Goal: Contribute content: Add original content to the website for others to see

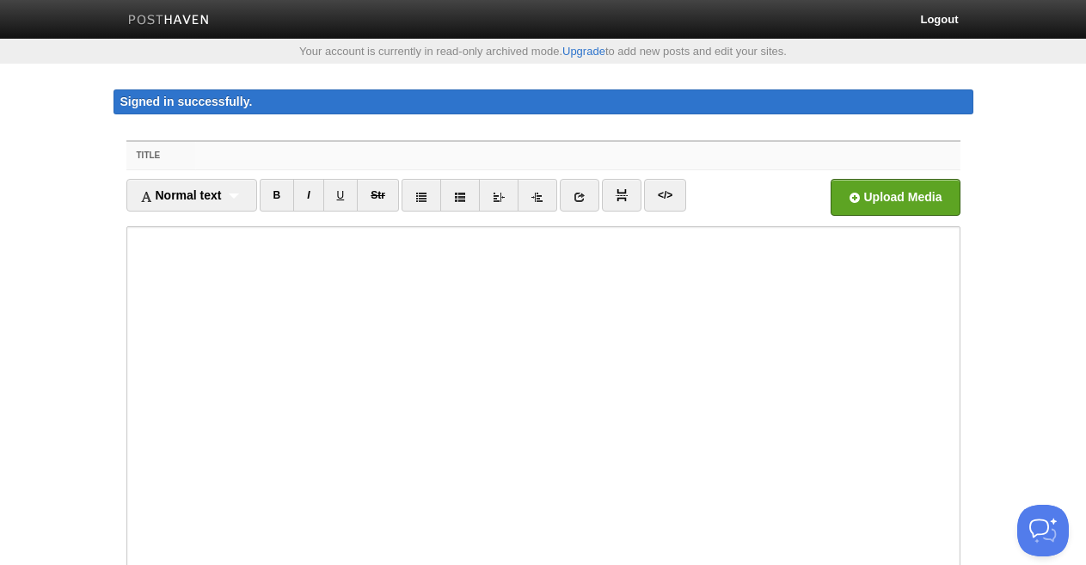
paste input "aspiradoras importadas precio"
type input "aspiradoras importadas precio"
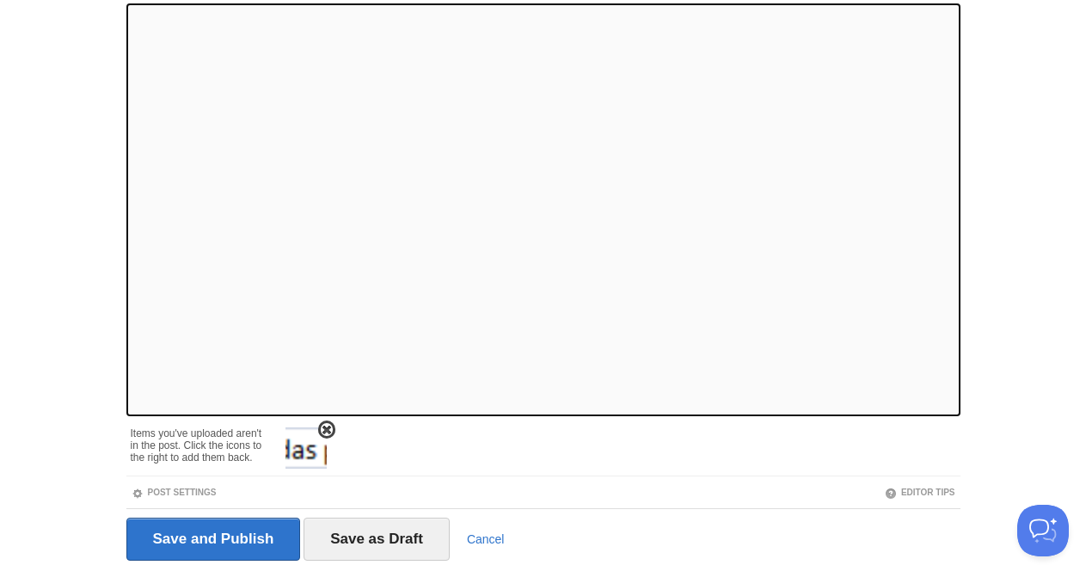
click at [321, 428] on span at bounding box center [327, 430] width 12 height 12
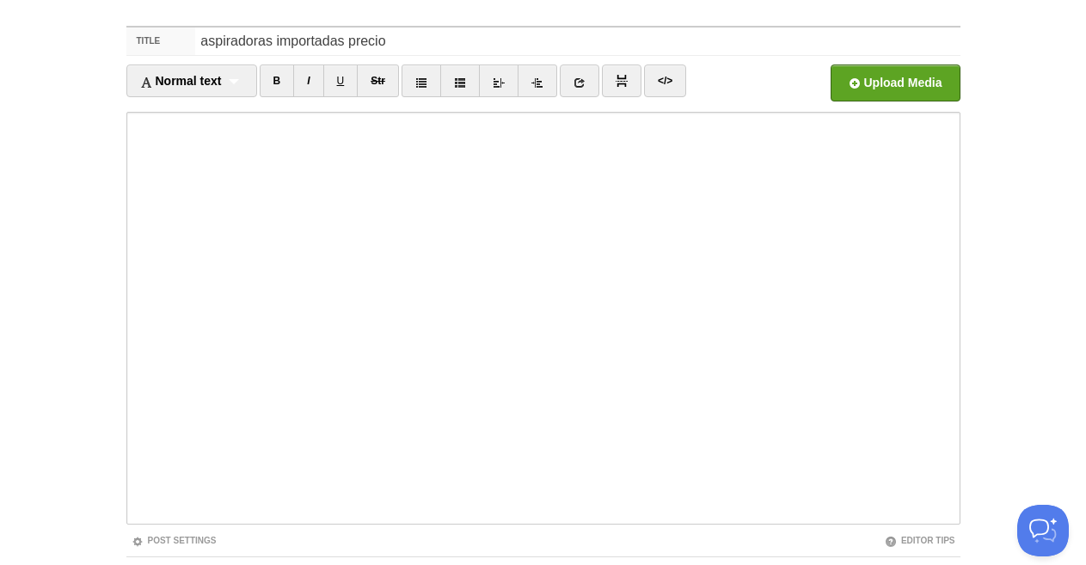
scroll to position [0, 0]
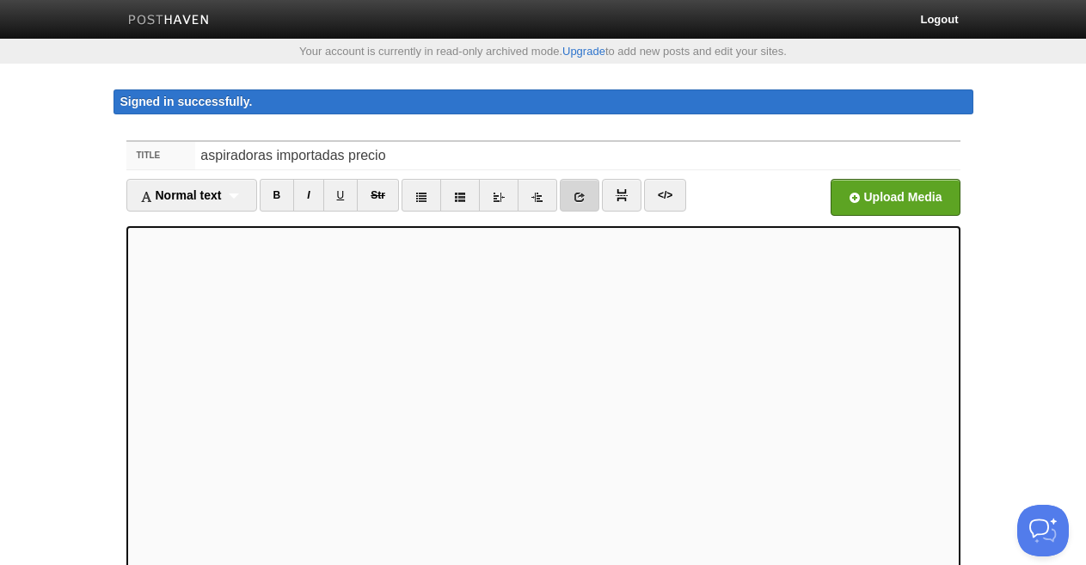
click at [591, 190] on link at bounding box center [580, 195] width 40 height 33
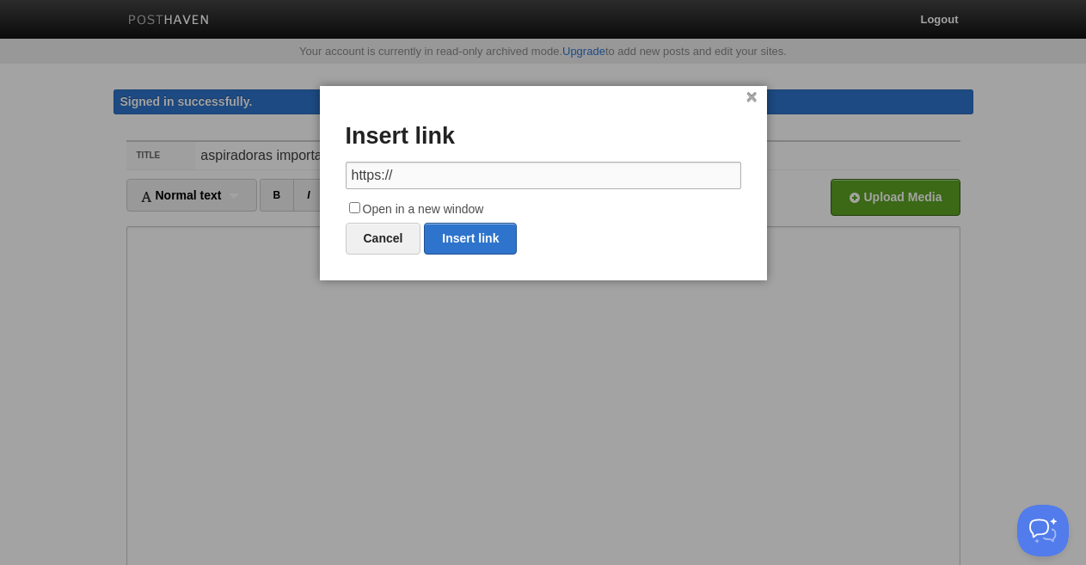
click at [446, 175] on input "https://" at bounding box center [544, 176] width 396 height 28
paste input "[URL][DOMAIN_NAME]"
click at [464, 235] on link "Insert link" at bounding box center [470, 239] width 93 height 32
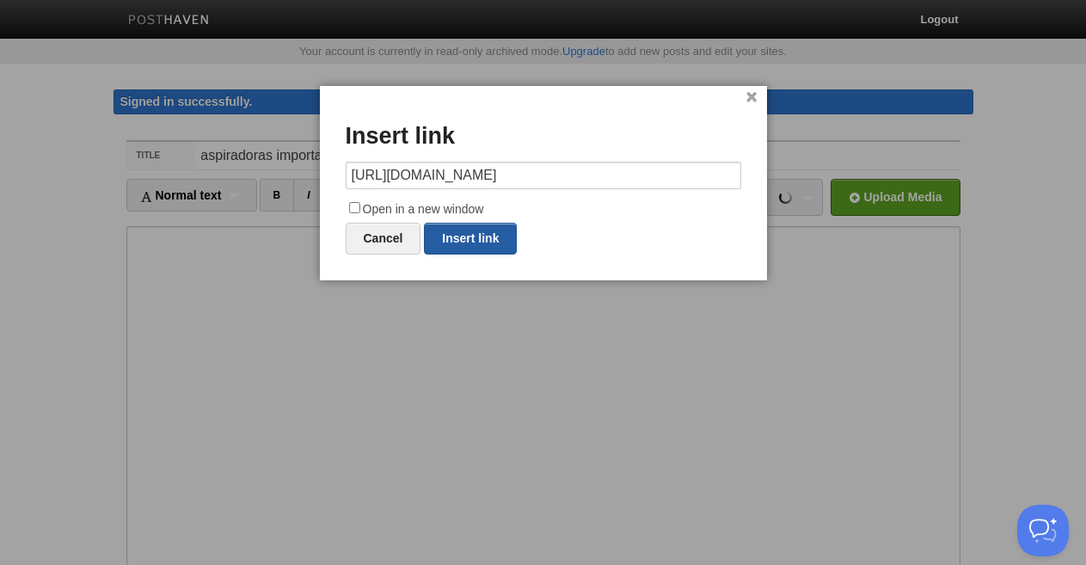
type input "https://"
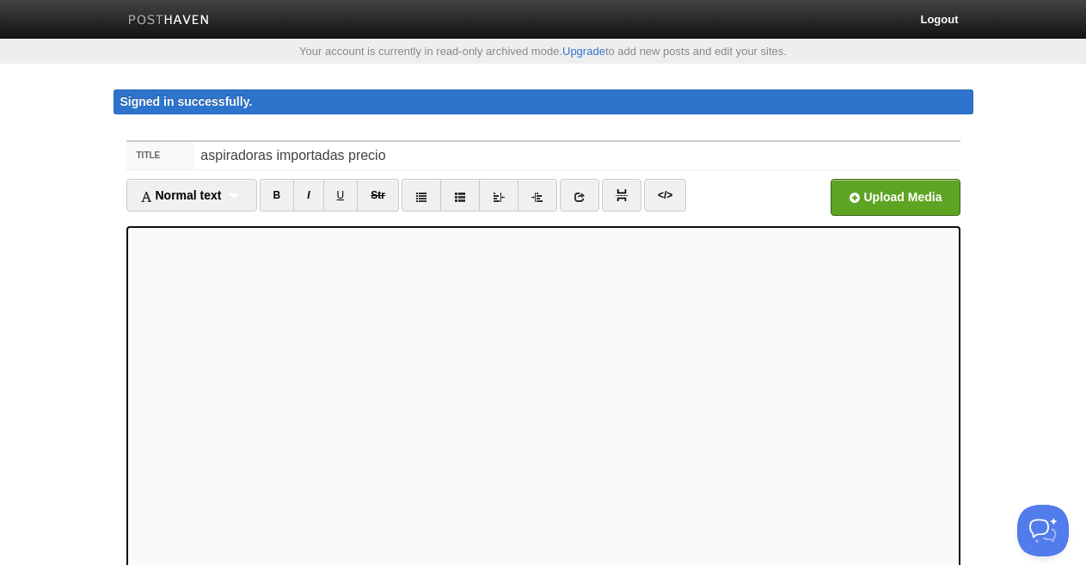
scroll to position [283, 0]
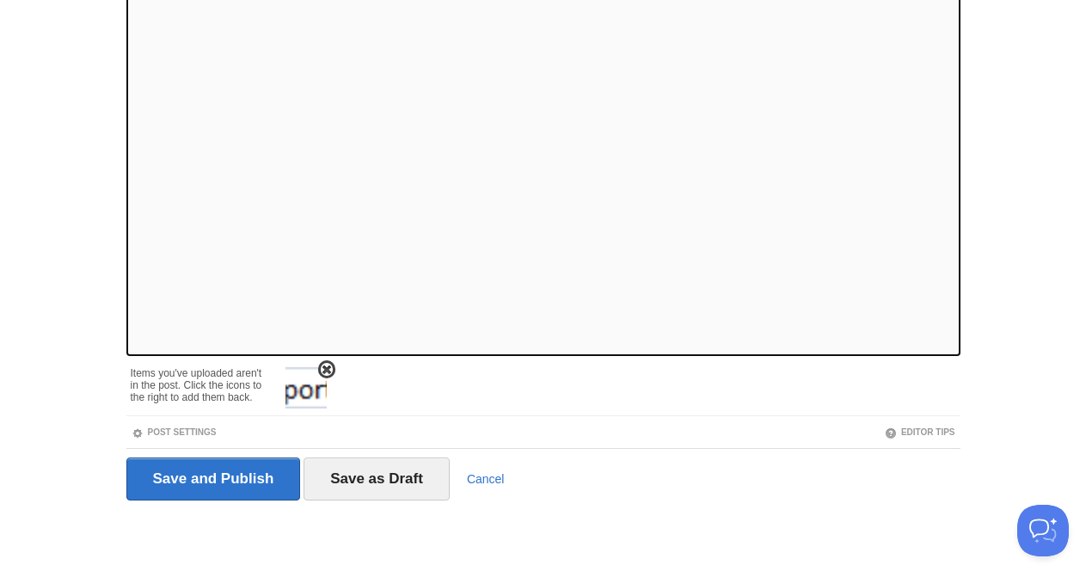
click at [322, 371] on span at bounding box center [327, 370] width 12 height 12
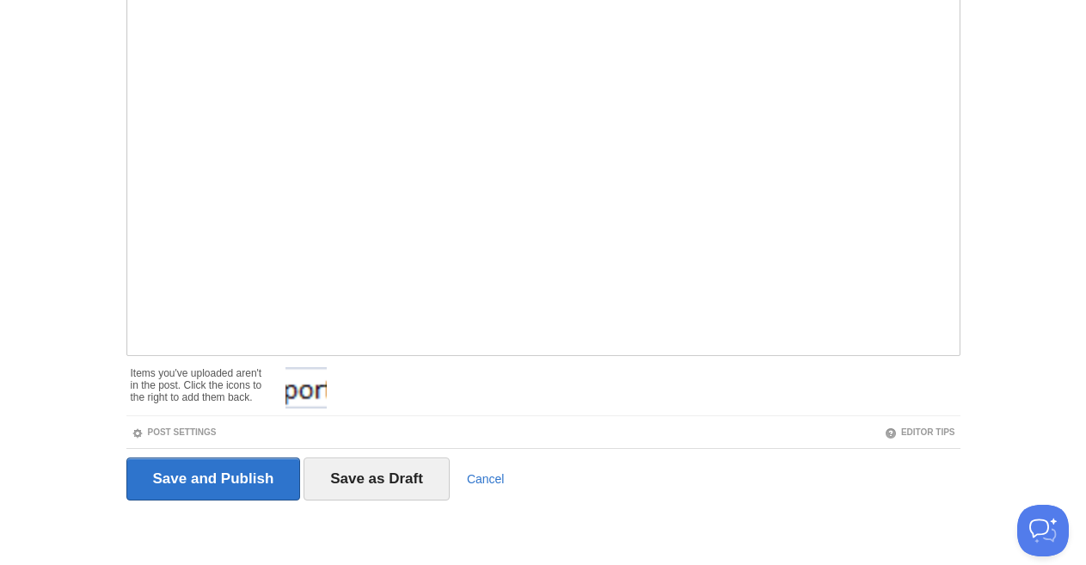
scroll to position [223, 0]
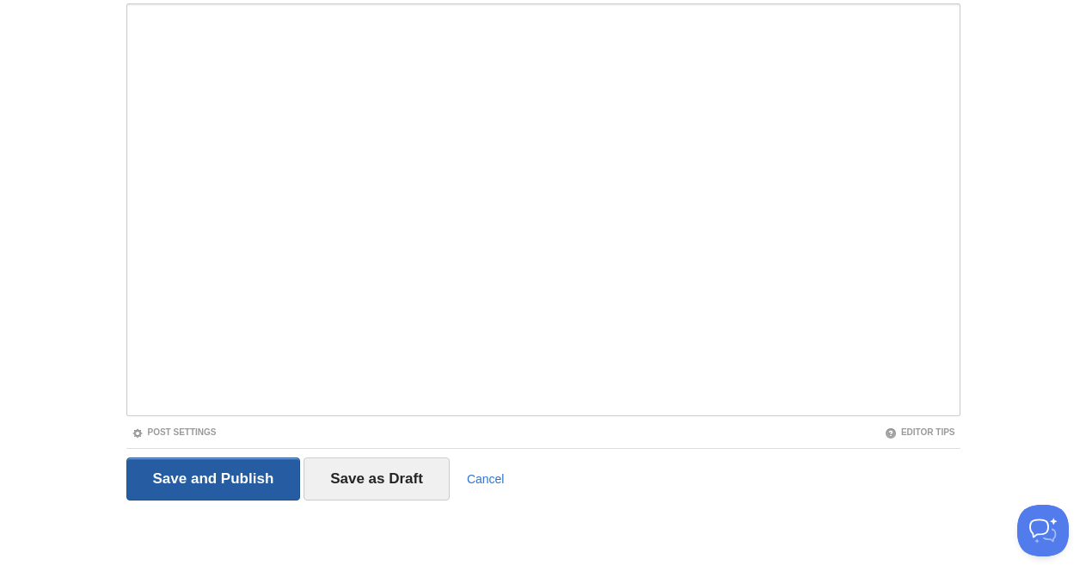
click at [241, 468] on input "Save and Publish" at bounding box center [213, 479] width 175 height 43
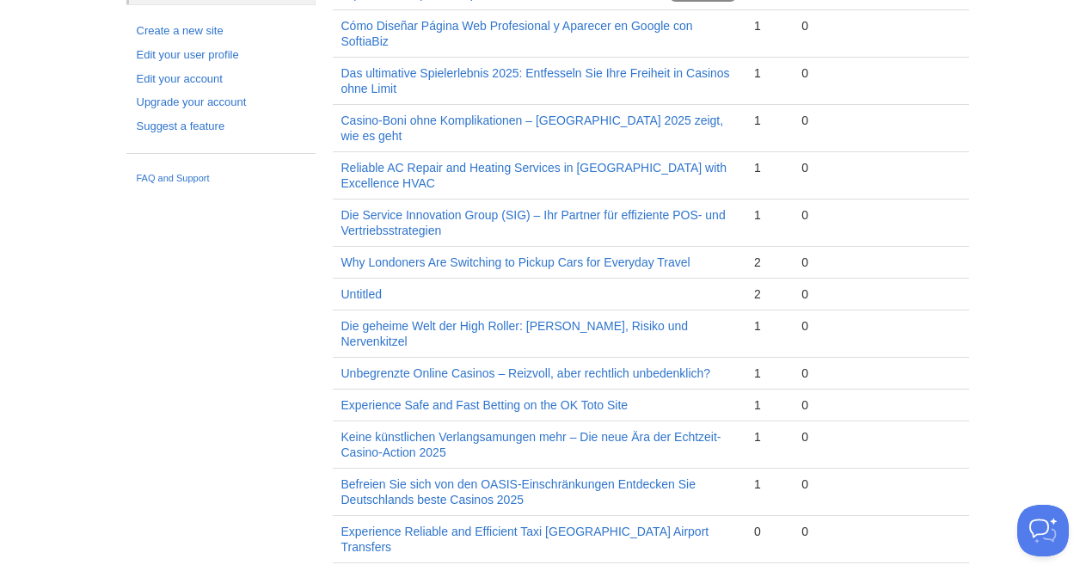
scroll to position [125, 0]
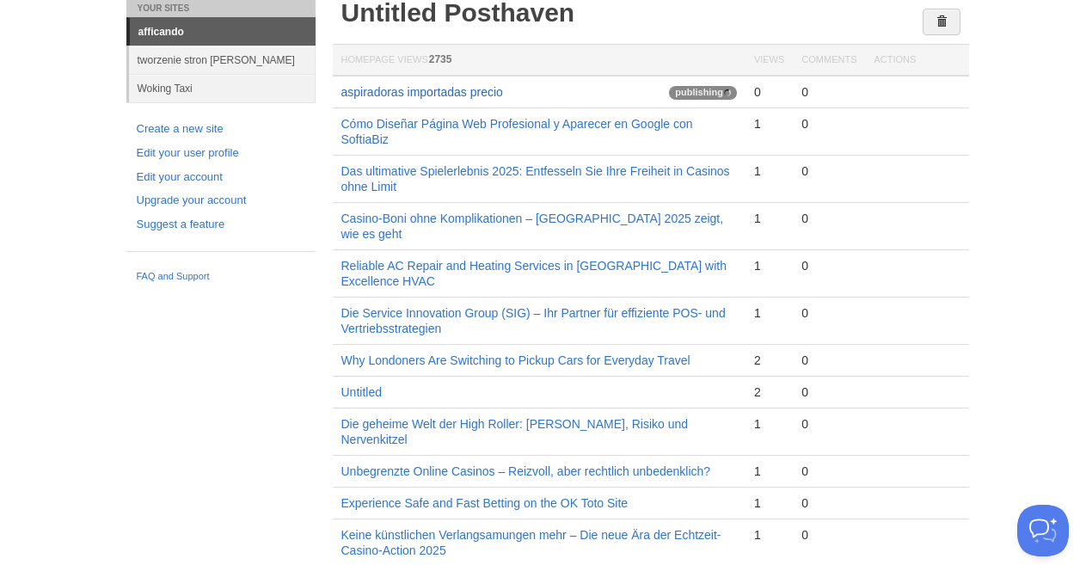
click at [480, 92] on link "aspiradoras importadas precio" at bounding box center [422, 92] width 162 height 14
